Goal: Task Accomplishment & Management: Manage account settings

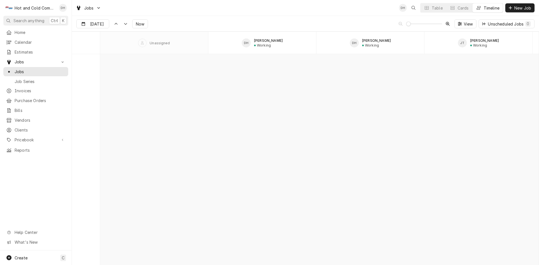
scroll to position [4950, 0]
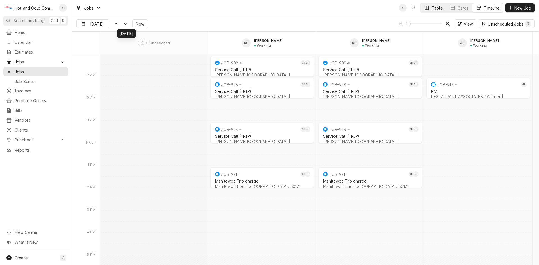
click at [431, 7] on div "Table" at bounding box center [436, 8] width 11 height 6
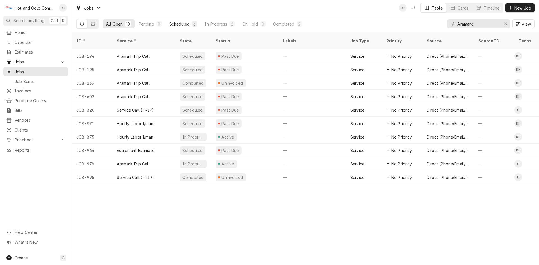
click at [184, 27] on button "Scheduled 6" at bounding box center [183, 23] width 35 height 9
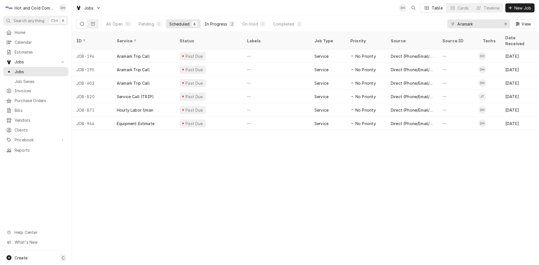
click at [217, 24] on div "In Progress" at bounding box center [216, 24] width 22 height 6
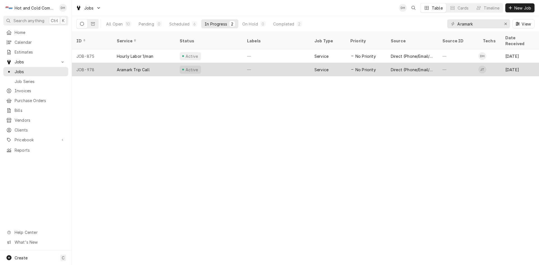
click at [223, 63] on div "Active" at bounding box center [208, 69] width 67 height 13
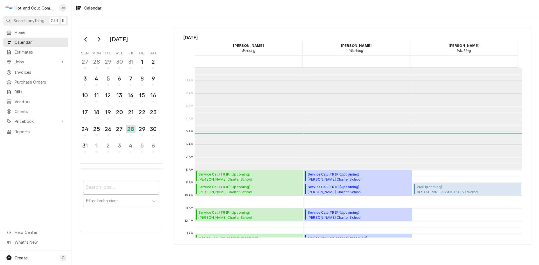
scroll to position [102, 0]
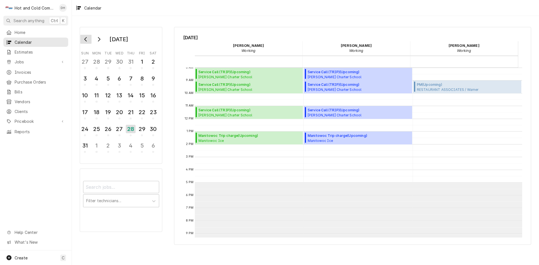
click at [86, 41] on icon "Go to previous month" at bounding box center [85, 39] width 3 height 4
click at [84, 40] on icon "Go to previous month" at bounding box center [86, 39] width 4 height 4
click at [96, 67] on div "2" at bounding box center [96, 63] width 10 height 14
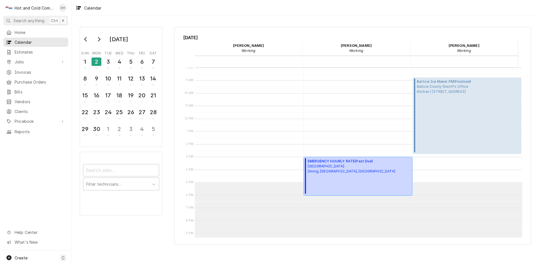
click at [328, 176] on div "EMERGENCY HOURLY RATE ( Past Due ) Oglethorpe University Dining, Atlanta, ga" at bounding box center [351, 176] width 88 height 35
click at [111, 67] on div "3" at bounding box center [108, 63] width 10 height 14
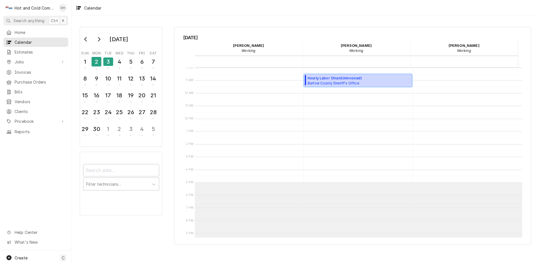
click at [339, 84] on span "Bartow County Sheriff's Office Kitchen / 103 Zena Dr, Cartersville, GA 30121" at bounding box center [334, 83] width 54 height 4
click at [118, 63] on div "4" at bounding box center [119, 62] width 10 height 10
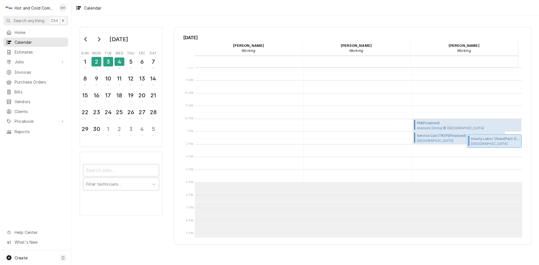
click at [483, 145] on span "Oglethorpe University Dining, Atlanta, ga" at bounding box center [495, 143] width 49 height 4
click at [133, 59] on div "5" at bounding box center [131, 62] width 10 height 10
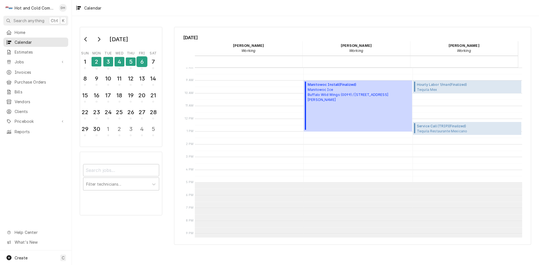
click at [142, 65] on div "6" at bounding box center [142, 62] width 10 height 10
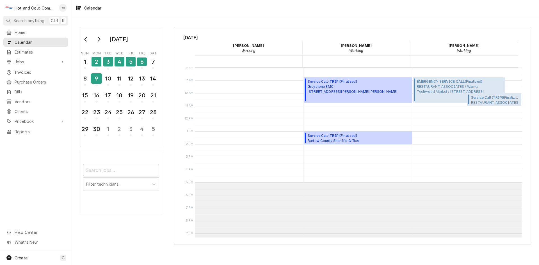
click at [98, 78] on div "9" at bounding box center [96, 79] width 10 height 10
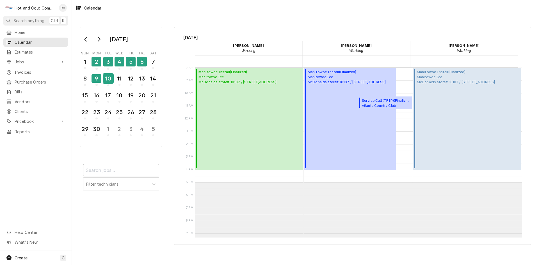
click at [108, 81] on div "10" at bounding box center [108, 79] width 10 height 10
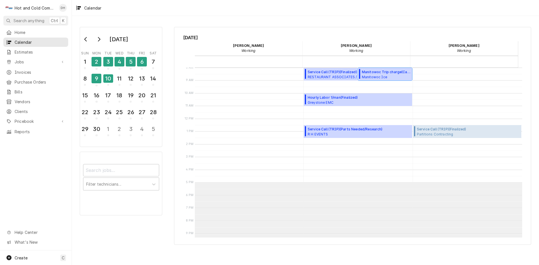
click at [386, 77] on span "Manitowoc Ice Little Leaders Academy of Arts / 330 Lynhurst Dr SW, Atlanta, GA …" at bounding box center [386, 77] width 49 height 4
click at [120, 83] on div "11" at bounding box center [119, 79] width 10 height 10
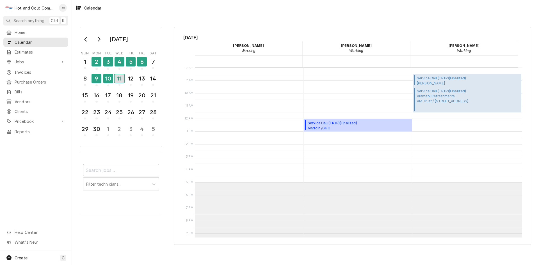
click at [120, 83] on div "11" at bounding box center [119, 78] width 10 height 8
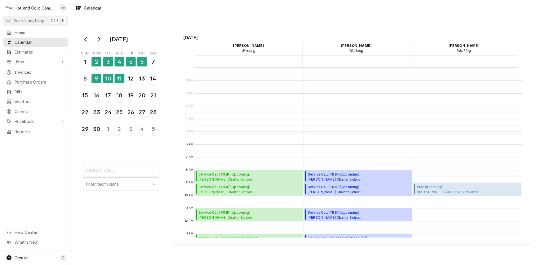
click at [227, 175] on span "Service Call (TRIP) ( Upcoming )" at bounding box center [240, 174] width 85 height 5
click at [109, 93] on div "17" at bounding box center [108, 96] width 10 height 10
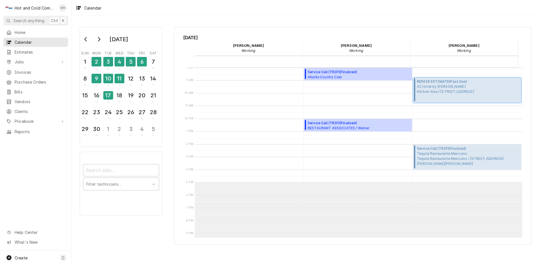
click at [438, 89] on span "AC Hotel by Marriott Kitchen Area / 40 Perimeter Center Pl, Dunwoody, GA 30346" at bounding box center [445, 89] width 57 height 10
click at [123, 98] on div "18" at bounding box center [119, 96] width 10 height 10
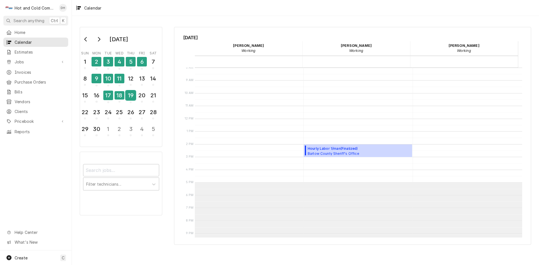
click at [129, 98] on div "19" at bounding box center [131, 96] width 10 height 10
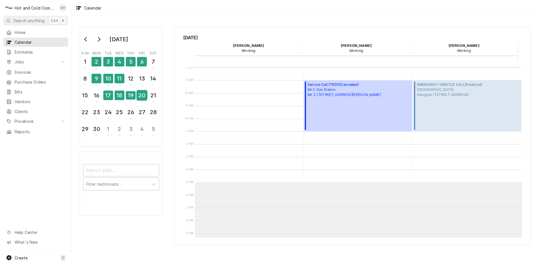
click at [140, 98] on div "20" at bounding box center [142, 96] width 10 height 10
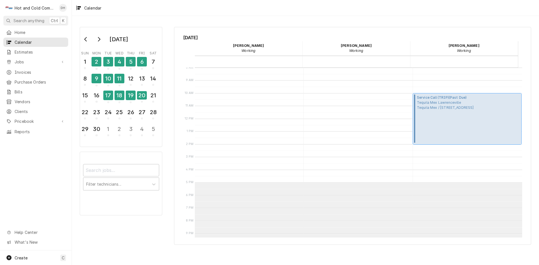
click at [445, 108] on span "Tequila Mex Lawrenceville Tequila Mex / 2100 Riverside Pkwy 119, Lawrenceville,…" at bounding box center [445, 105] width 57 height 10
click at [98, 38] on icon "Go to next month" at bounding box center [99, 39] width 4 height 4
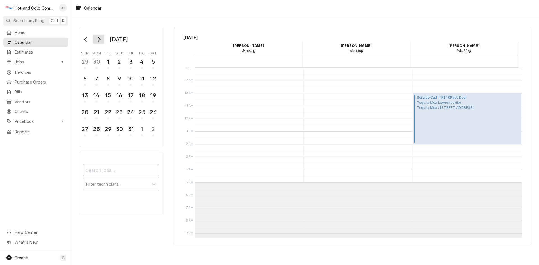
click at [97, 38] on icon "Go to next month" at bounding box center [99, 39] width 4 height 4
click at [133, 132] on div "28" at bounding box center [131, 129] width 10 height 10
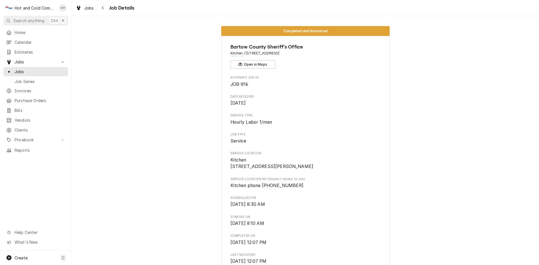
scroll to position [93, 0]
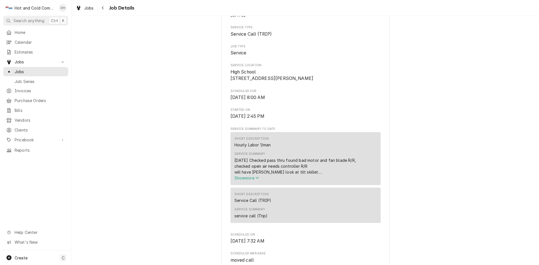
scroll to position [93, 0]
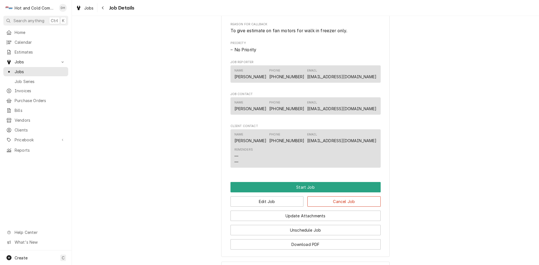
scroll to position [337, 0]
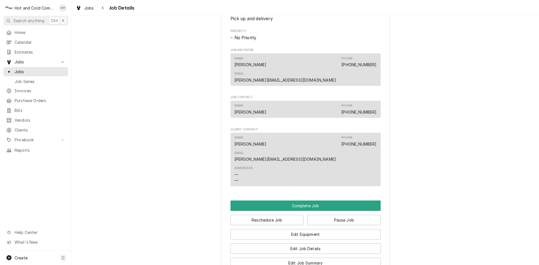
scroll to position [374, 0]
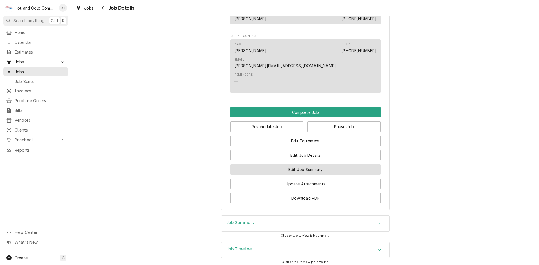
click at [325, 164] on button "Edit Job Summary" at bounding box center [305, 169] width 150 height 10
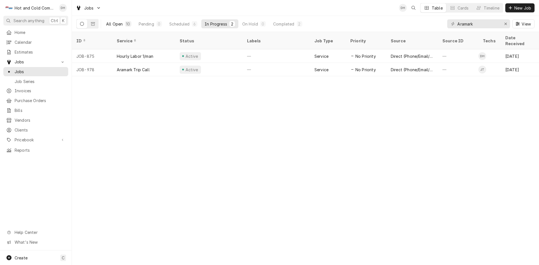
click at [114, 25] on div "All Open" at bounding box center [114, 24] width 17 height 6
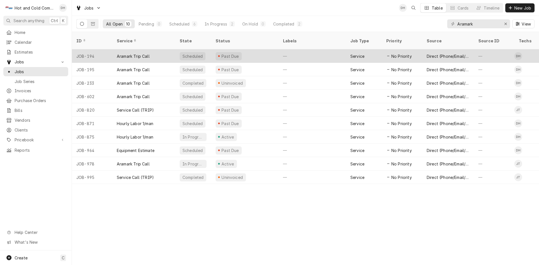
click at [255, 49] on div "Past Due" at bounding box center [244, 55] width 67 height 13
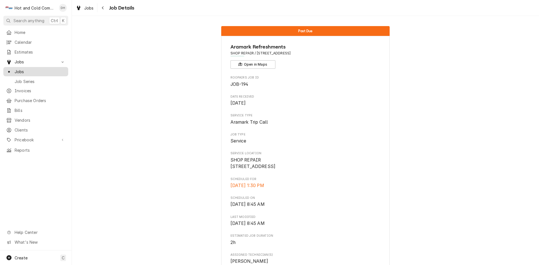
click at [18, 70] on span "Jobs" at bounding box center [40, 72] width 51 height 6
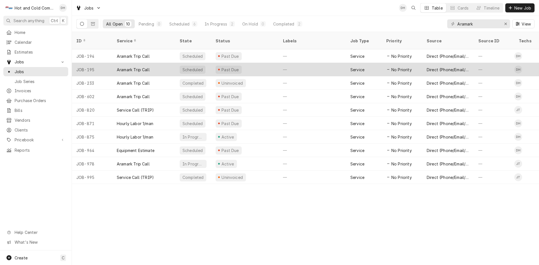
click at [163, 64] on div "Aramark Trip Call" at bounding box center [143, 69] width 63 height 13
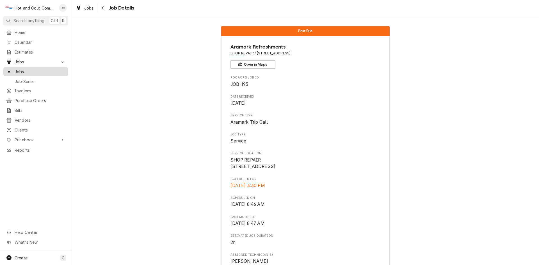
click at [19, 70] on span "Jobs" at bounding box center [40, 72] width 51 height 6
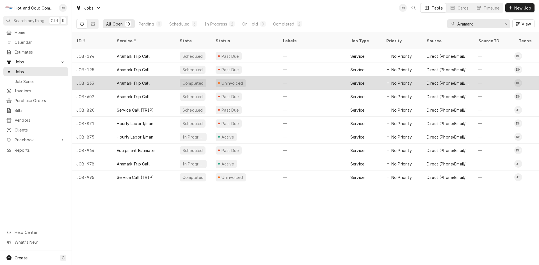
click at [254, 76] on div "Uninvoiced" at bounding box center [244, 82] width 67 height 13
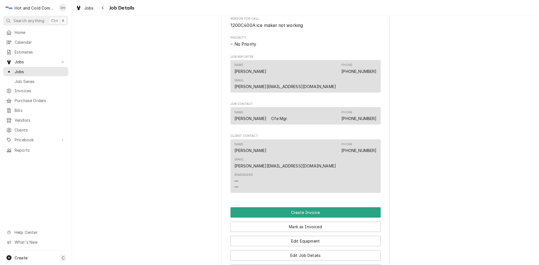
scroll to position [374, 0]
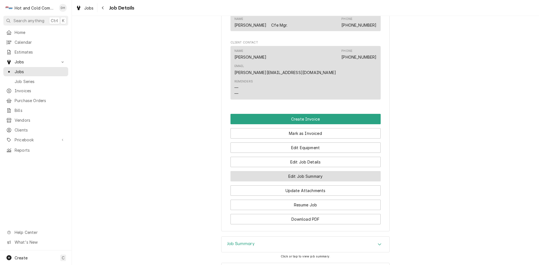
click at [320, 171] on button "Edit Job Summary" at bounding box center [305, 176] width 150 height 10
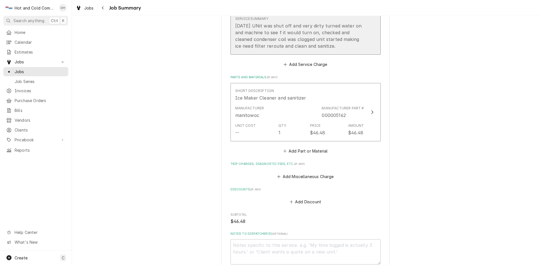
scroll to position [366, 0]
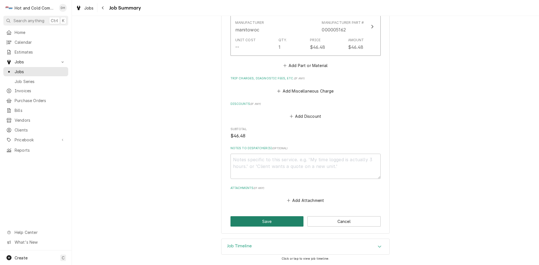
drag, startPoint x: 271, startPoint y: 223, endPoint x: 278, endPoint y: 203, distance: 21.2
click at [272, 223] on button "Save" at bounding box center [266, 221] width 73 height 10
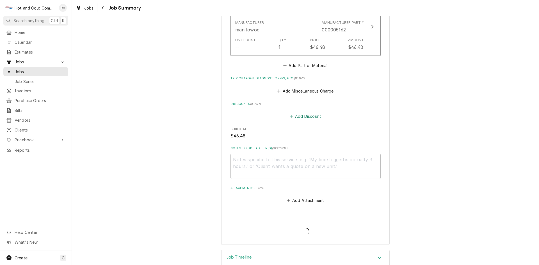
type textarea "x"
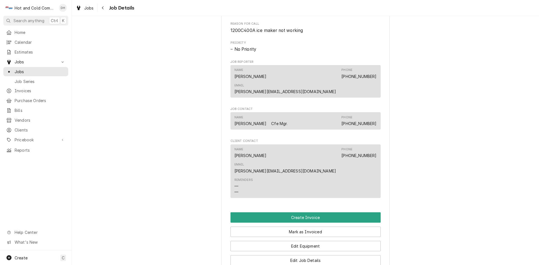
scroll to position [281, 0]
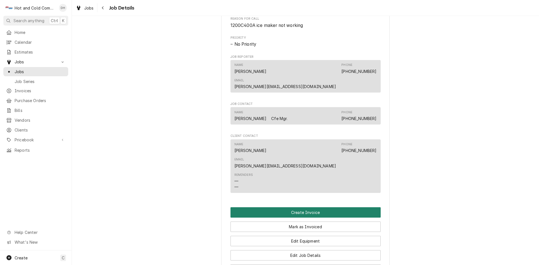
click at [272, 207] on button "Create Invoice" at bounding box center [305, 212] width 150 height 10
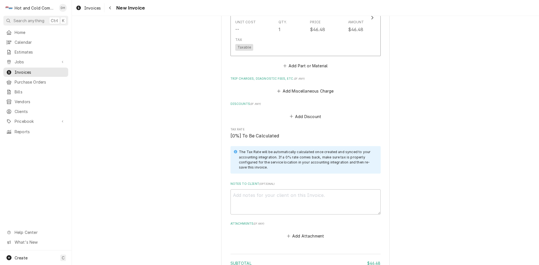
scroll to position [645, 0]
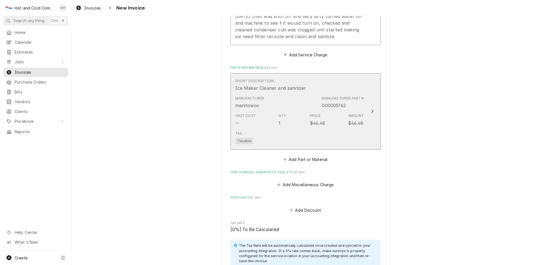
click at [302, 112] on div "Short Description Ice Maker Cleaner and sanitizer Manufacturer manitowoc Manufa…" at bounding box center [299, 111] width 129 height 70
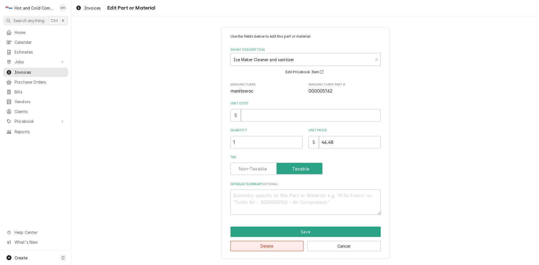
click at [275, 245] on button "Delete" at bounding box center [266, 246] width 73 height 10
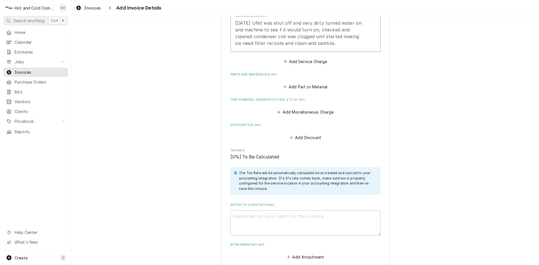
scroll to position [753, 0]
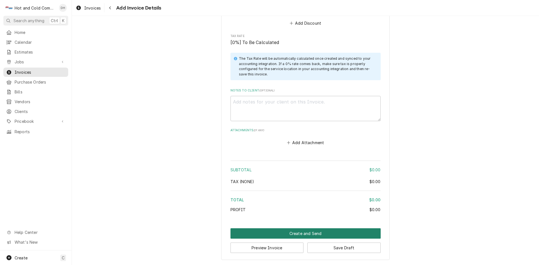
click at [304, 232] on button "Create and Send" at bounding box center [305, 233] width 150 height 10
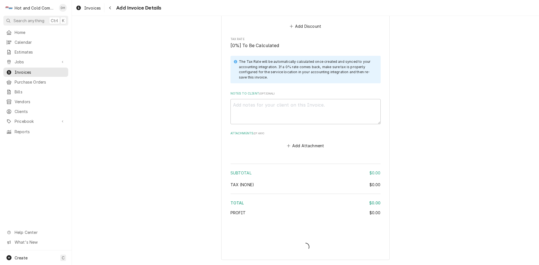
scroll to position [750, 0]
type textarea "x"
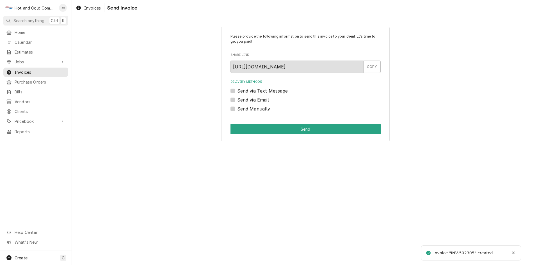
click at [237, 109] on label "Send Manually" at bounding box center [253, 108] width 33 height 7
click at [237, 109] on input "Send Manually" at bounding box center [312, 111] width 150 height 12
checkbox input "true"
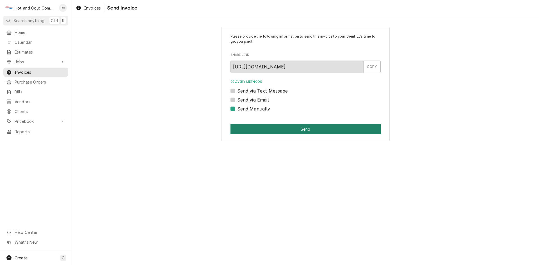
click at [281, 128] on button "Send" at bounding box center [305, 129] width 150 height 10
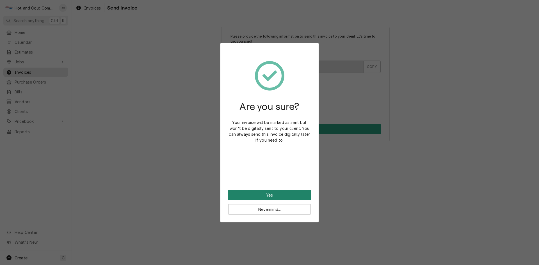
click at [280, 195] on button "Yes" at bounding box center [269, 195] width 82 height 10
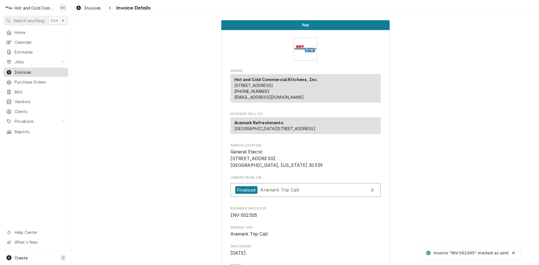
click at [28, 70] on span "Invoices" at bounding box center [40, 72] width 51 height 6
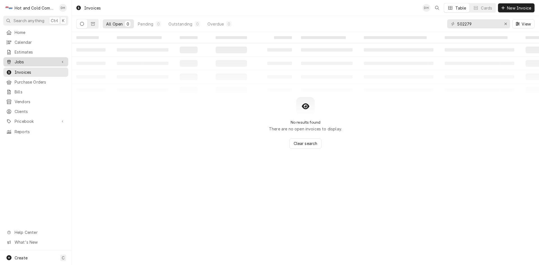
click at [21, 61] on span "Jobs" at bounding box center [36, 62] width 42 height 6
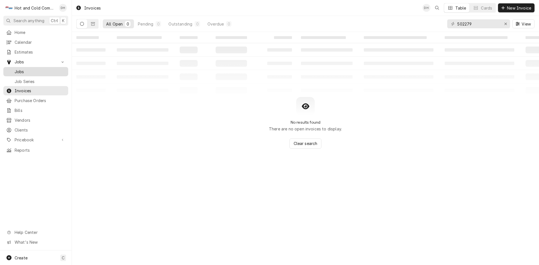
click at [30, 71] on span "Jobs" at bounding box center [40, 72] width 51 height 6
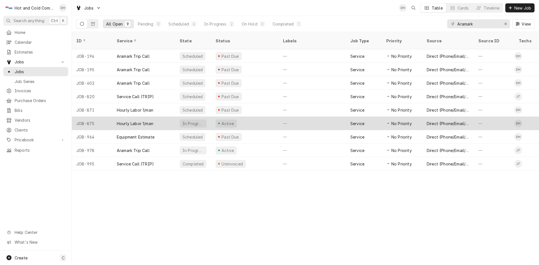
click at [256, 118] on div "Active" at bounding box center [244, 123] width 67 height 13
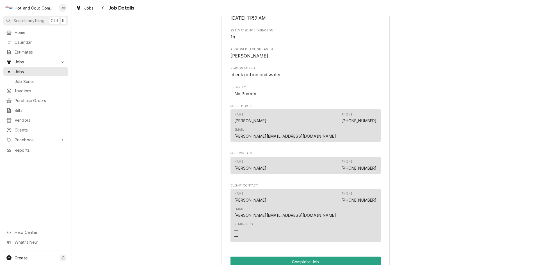
scroll to position [374, 0]
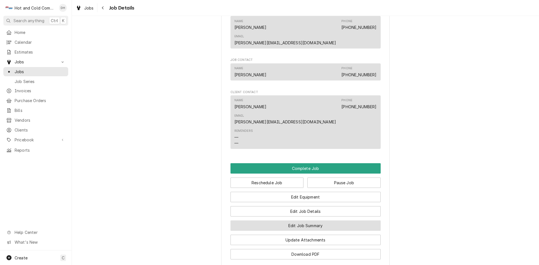
click at [346, 221] on button "Edit Job Summary" at bounding box center [305, 226] width 150 height 10
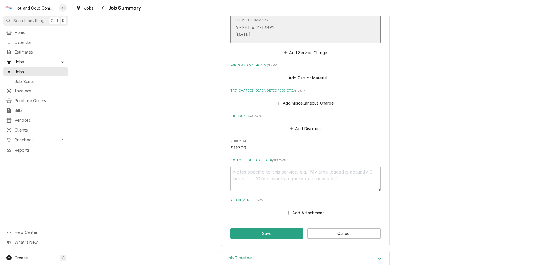
scroll to position [213, 0]
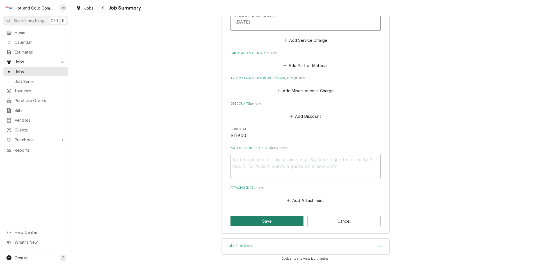
click at [281, 217] on button "Save" at bounding box center [266, 221] width 73 height 10
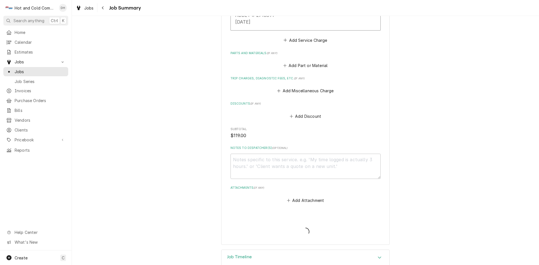
type textarea "x"
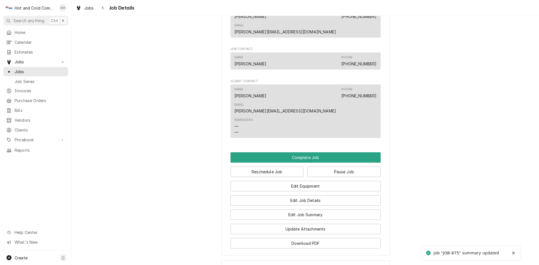
scroll to position [436, 0]
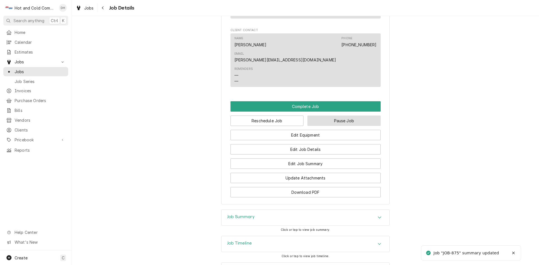
click at [350, 116] on button "Pause Job" at bounding box center [343, 121] width 73 height 10
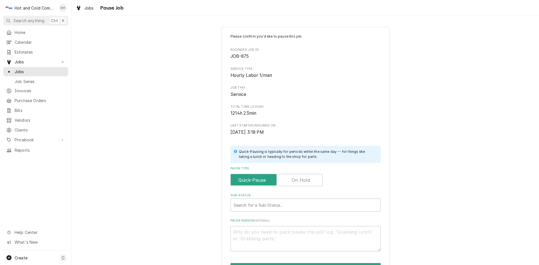
click at [305, 180] on label "Pause Type" at bounding box center [276, 180] width 92 height 12
click at [305, 180] on input "Pause Type" at bounding box center [276, 180] width 87 height 12
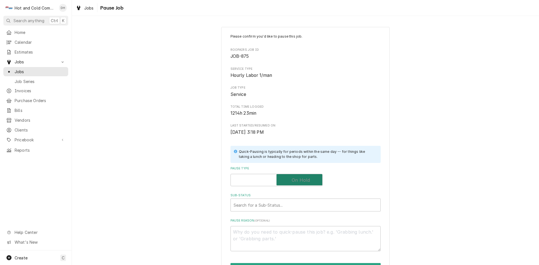
checkbox input "true"
click at [288, 205] on div "Sub-Status" at bounding box center [305, 205] width 144 height 10
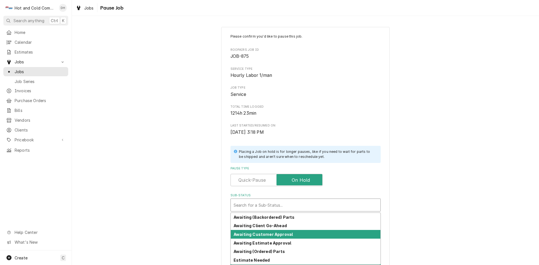
click at [287, 234] on strong "Awaiting Customer Approval" at bounding box center [262, 234] width 59 height 5
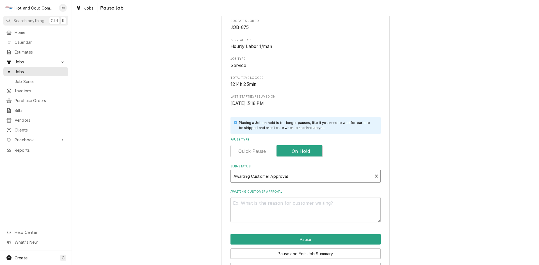
scroll to position [49, 0]
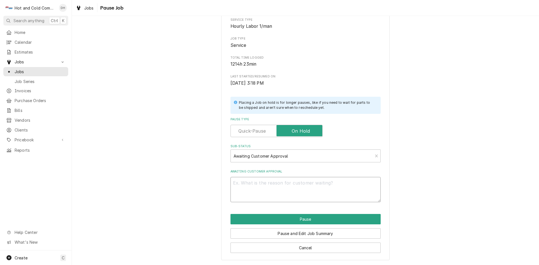
click at [260, 191] on textarea "Awaiting Customer Approval" at bounding box center [305, 189] width 150 height 25
type textarea "x"
type textarea "7"
type textarea "x"
type textarea "7/"
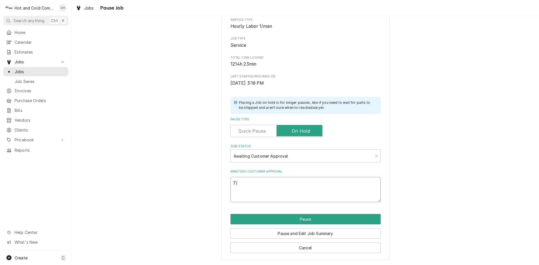
type textarea "x"
type textarea "7/8"
type textarea "x"
type textarea "7/8/"
type textarea "x"
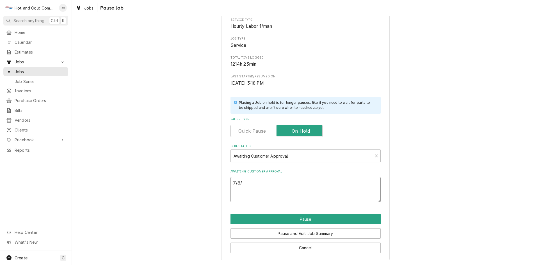
type textarea "7/8/2"
type textarea "x"
type textarea "7/8/25"
click at [319, 219] on button "Pause" at bounding box center [305, 219] width 150 height 10
type textarea "x"
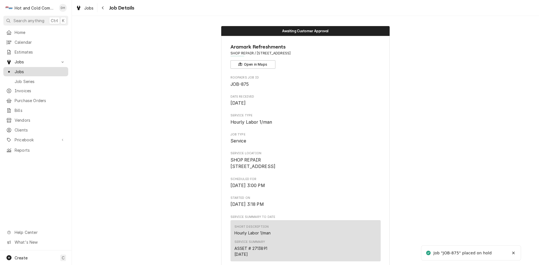
click at [33, 71] on span "Jobs" at bounding box center [40, 72] width 51 height 6
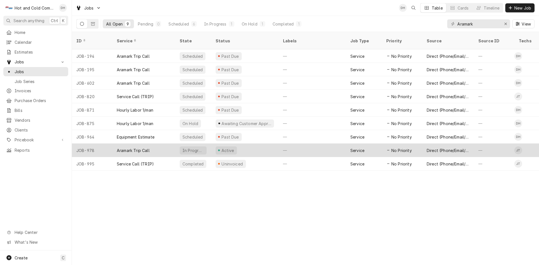
click at [265, 144] on div "Active" at bounding box center [244, 150] width 67 height 13
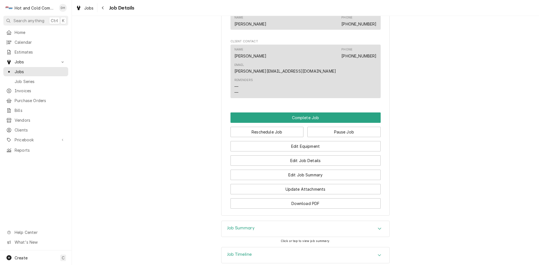
scroll to position [374, 0]
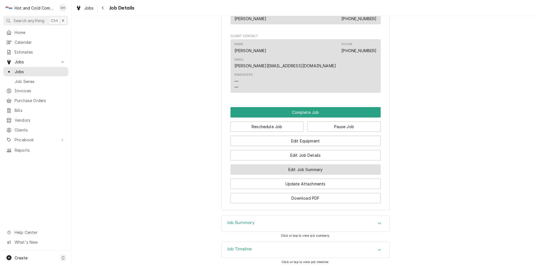
click at [324, 164] on button "Edit Job Summary" at bounding box center [305, 169] width 150 height 10
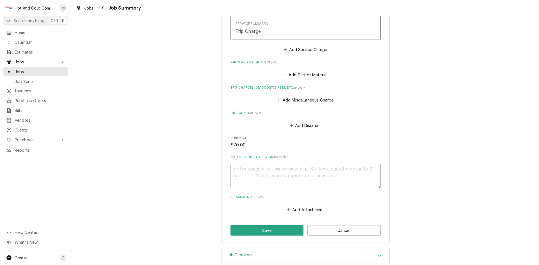
scroll to position [206, 0]
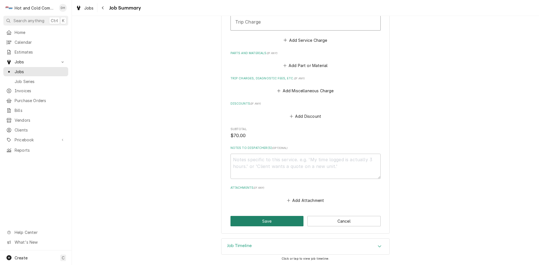
click at [275, 221] on button "Save" at bounding box center [266, 221] width 73 height 10
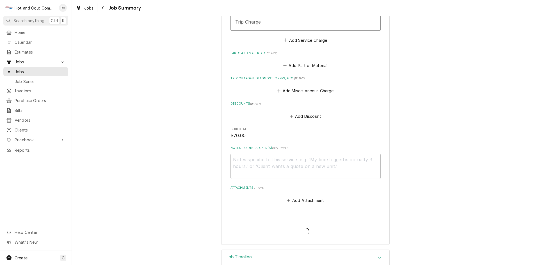
type textarea "x"
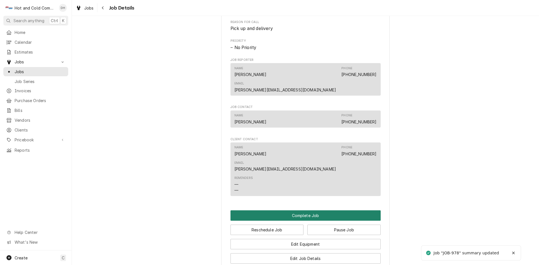
scroll to position [374, 0]
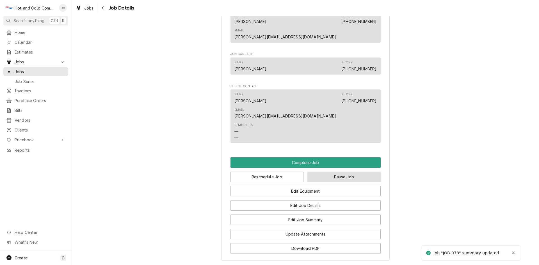
click at [344, 172] on button "Pause Job" at bounding box center [343, 177] width 73 height 10
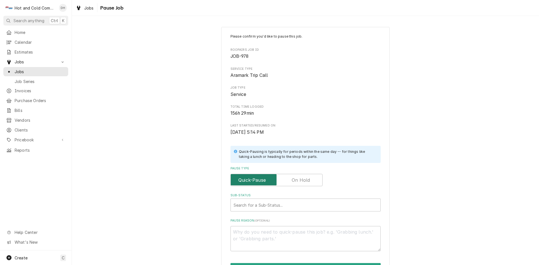
click at [313, 182] on input "Pause Type" at bounding box center [276, 180] width 87 height 12
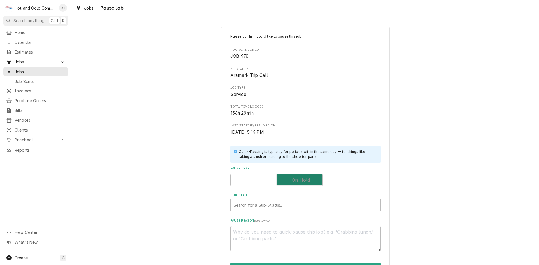
checkbox input "true"
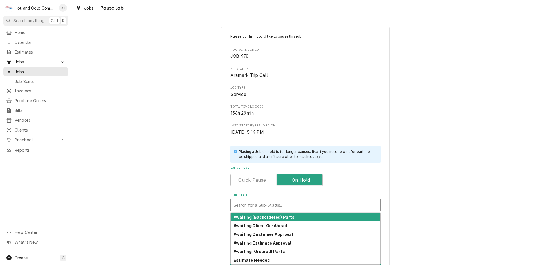
click at [313, 207] on div "Sub-Status" at bounding box center [305, 205] width 144 height 10
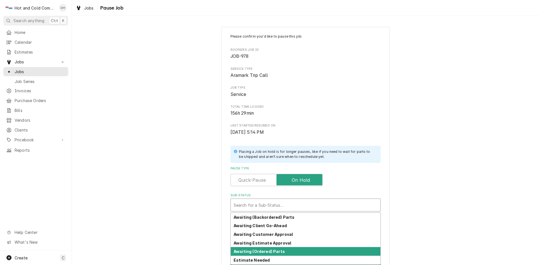
click at [285, 248] on div "Awaiting (Ordered) Parts" at bounding box center [306, 251] width 150 height 9
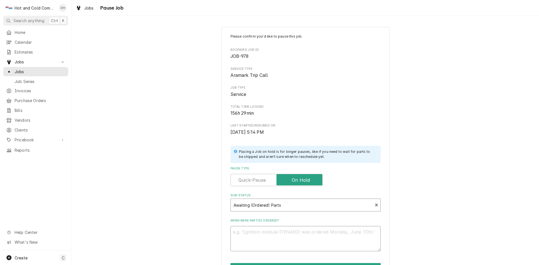
click at [296, 233] on textarea "When were part(s) ordered?" at bounding box center [305, 238] width 150 height 25
type textarea "x"
type textarea "w"
type textarea "x"
type textarea "we"
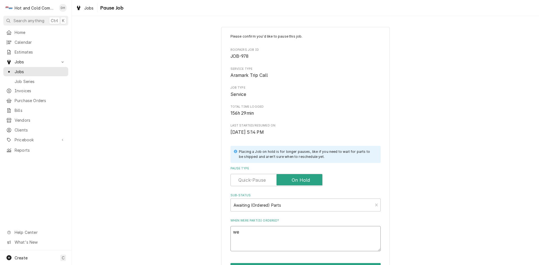
type textarea "x"
type textarea "wel"
type textarea "x"
type textarea "wels"
type textarea "x"
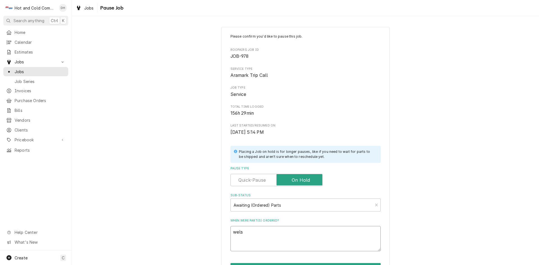
type textarea "welsy"
type textarea "x"
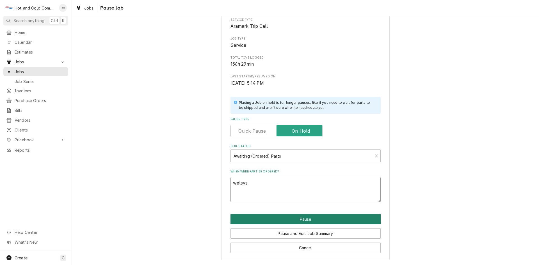
type textarea "welsys"
click at [307, 219] on button "Pause" at bounding box center [305, 219] width 150 height 10
type textarea "x"
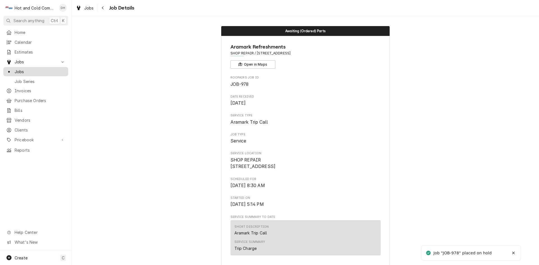
click at [23, 70] on span "Jobs" at bounding box center [40, 72] width 51 height 6
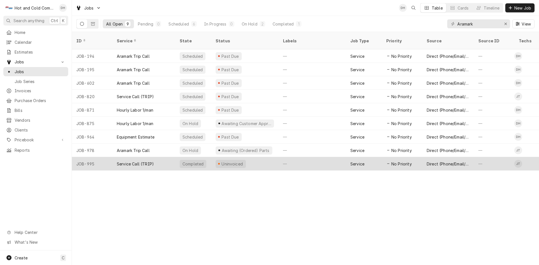
click at [327, 157] on div "—" at bounding box center [311, 163] width 67 height 13
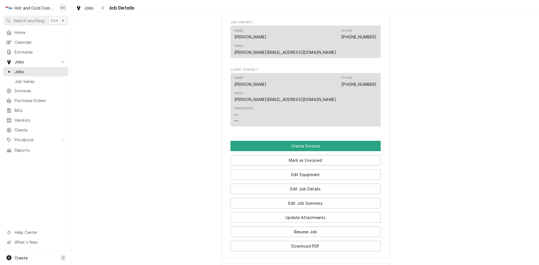
scroll to position [374, 0]
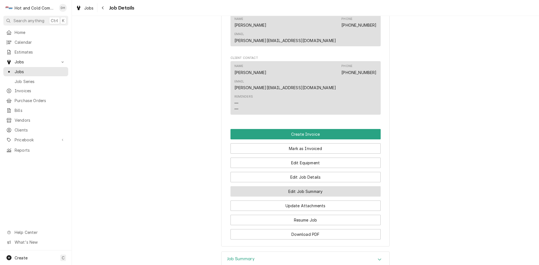
click at [311, 186] on button "Edit Job Summary" at bounding box center [305, 191] width 150 height 10
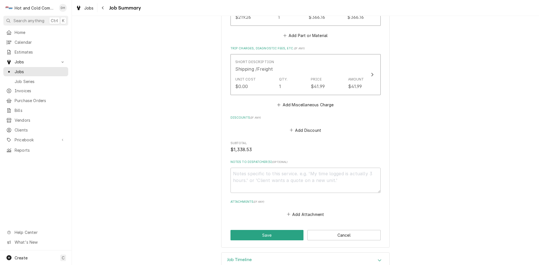
scroll to position [526, 0]
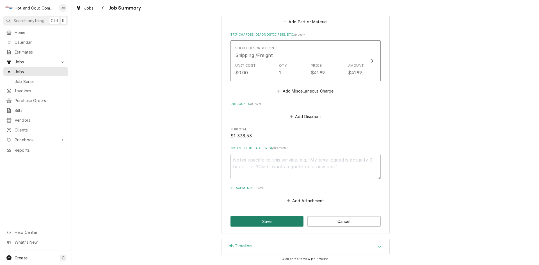
click at [279, 221] on button "Save" at bounding box center [266, 221] width 73 height 10
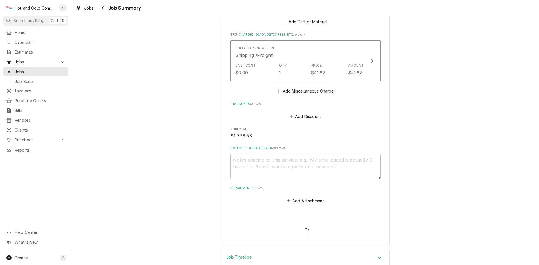
type textarea "x"
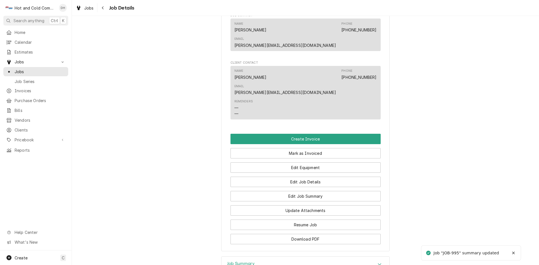
scroll to position [374, 0]
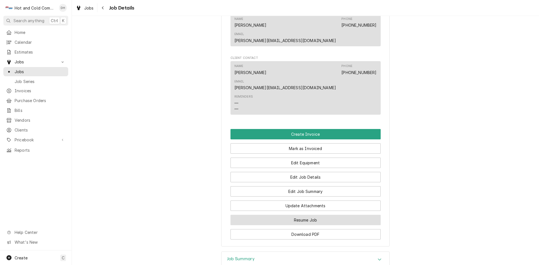
click at [332, 215] on button "Resume Job" at bounding box center [305, 220] width 150 height 10
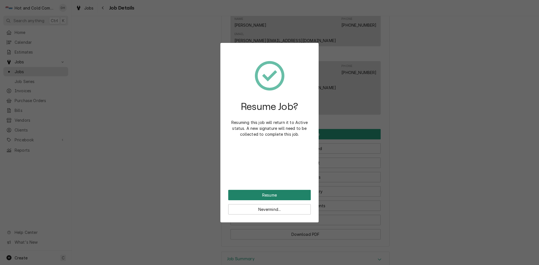
click at [283, 195] on button "Resume" at bounding box center [269, 195] width 82 height 10
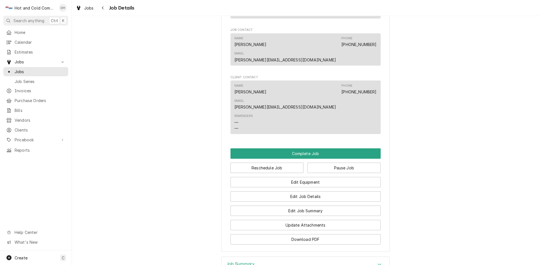
scroll to position [468, 0]
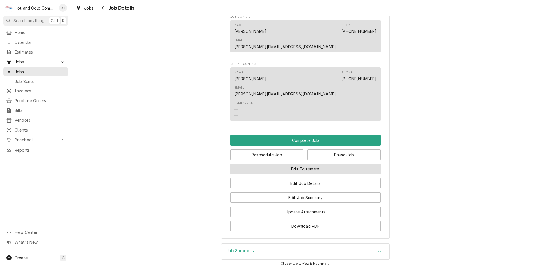
click at [295, 164] on button "Edit Equipment" at bounding box center [305, 169] width 150 height 10
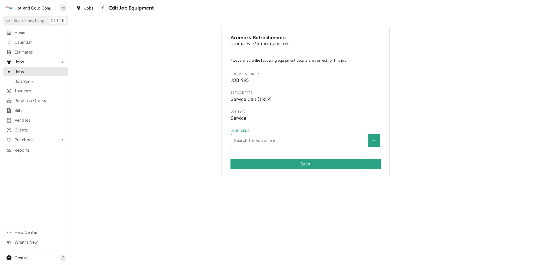
click at [345, 142] on div "Equipment" at bounding box center [299, 140] width 131 height 10
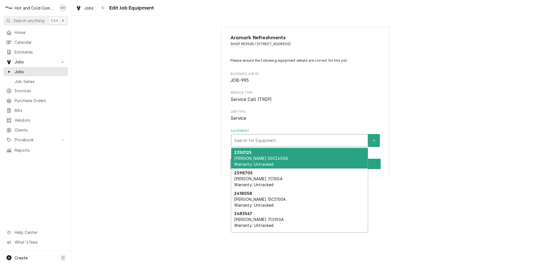
click at [457, 201] on div "Aramark Refreshments SHOP REPAIR / [STREET_ADDRESS] Please ensure the following…" at bounding box center [305, 140] width 467 height 249
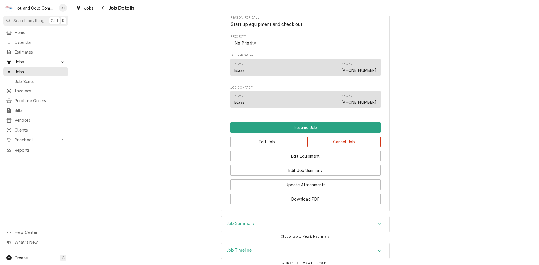
scroll to position [331, 0]
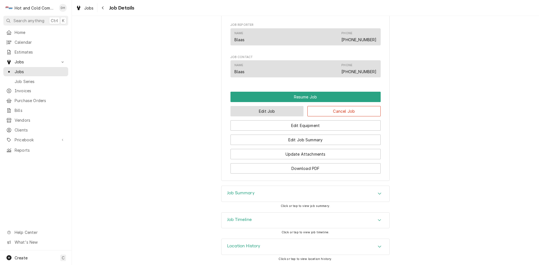
click at [260, 111] on button "Edit Job" at bounding box center [266, 111] width 73 height 10
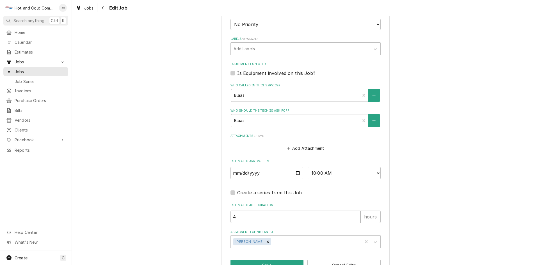
scroll to position [281, 0]
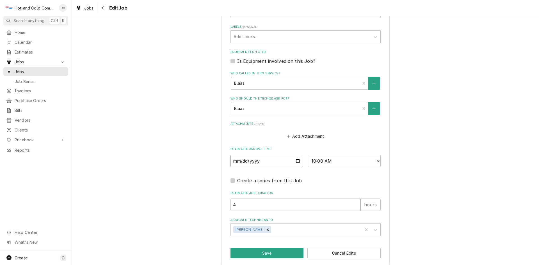
click at [295, 160] on input "2025-06-20" at bounding box center [266, 161] width 73 height 12
type textarea "x"
type input "2025-07-20"
type textarea "x"
type input "2025-08-20"
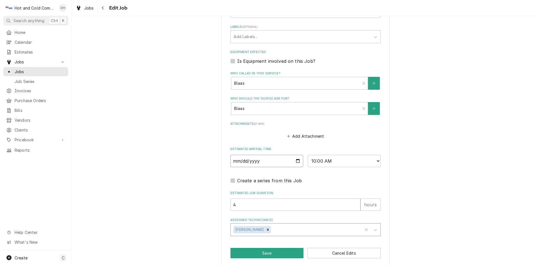
type textarea "x"
type input "2025-08-29"
click at [265, 254] on button "Save" at bounding box center [266, 253] width 73 height 10
type textarea "x"
